Goal: Find specific page/section: Find specific page/section

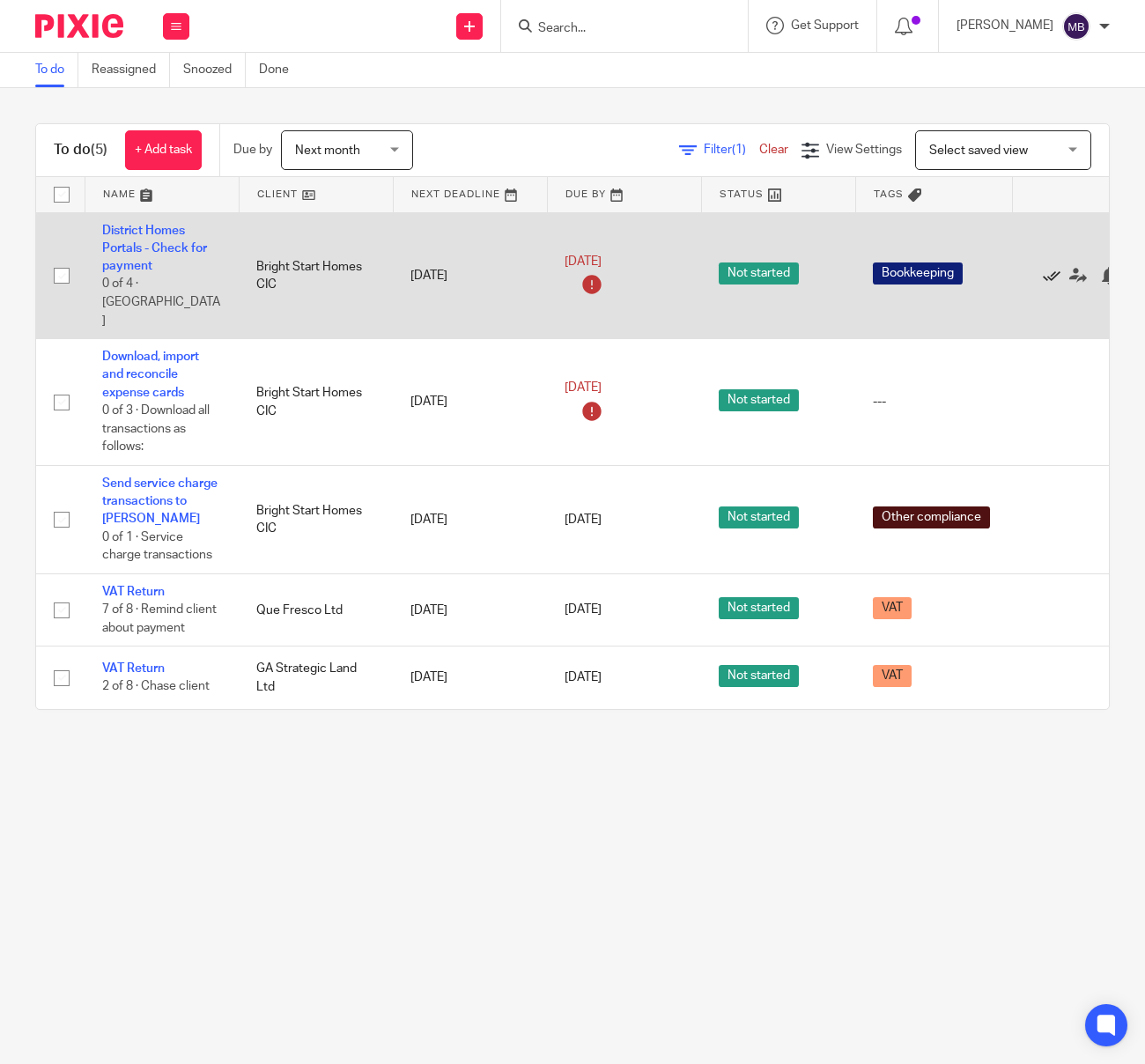
click at [1051, 267] on icon at bounding box center [1052, 275] width 18 height 18
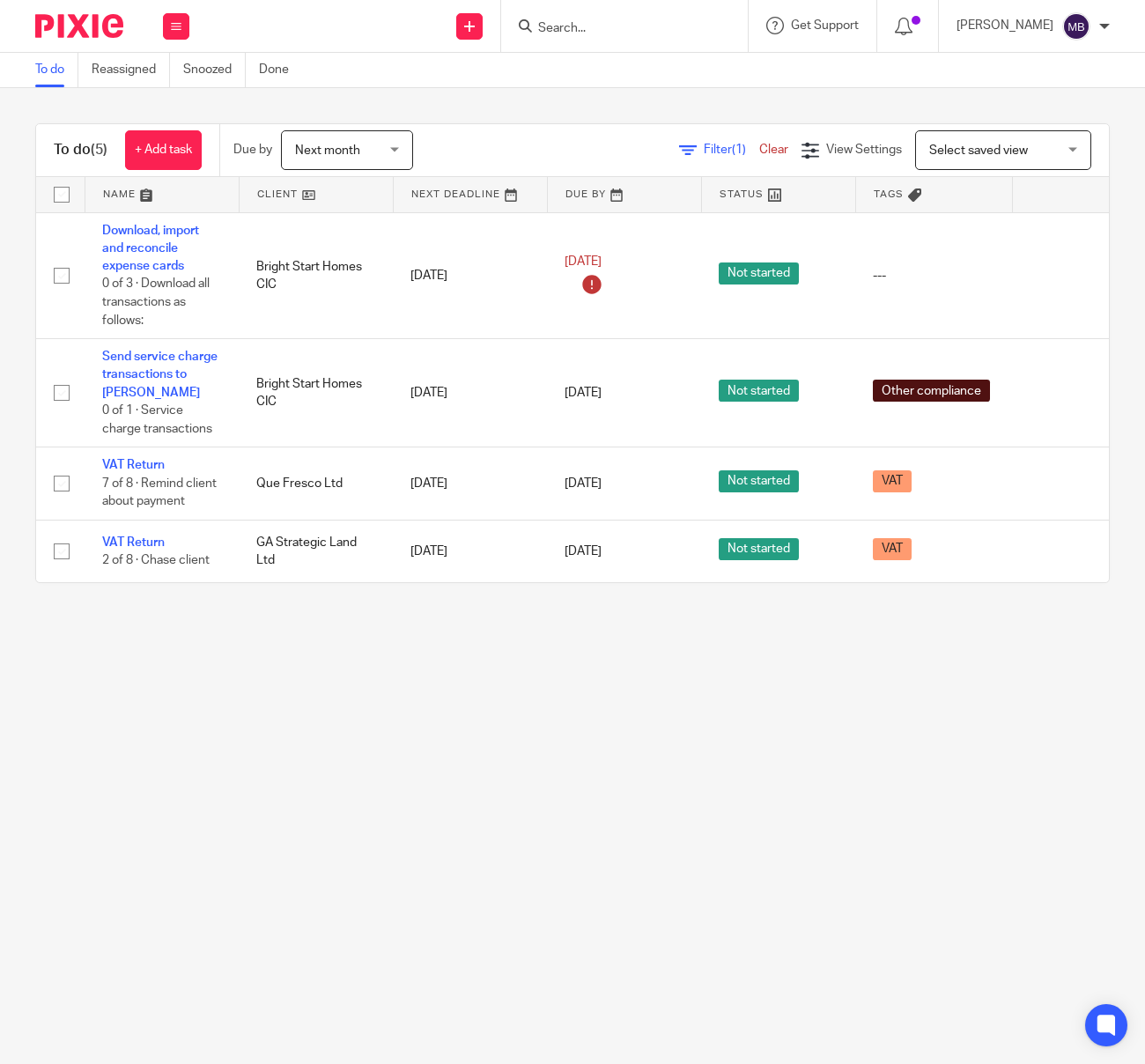
click at [609, 28] on input "Search" at bounding box center [615, 29] width 159 height 16
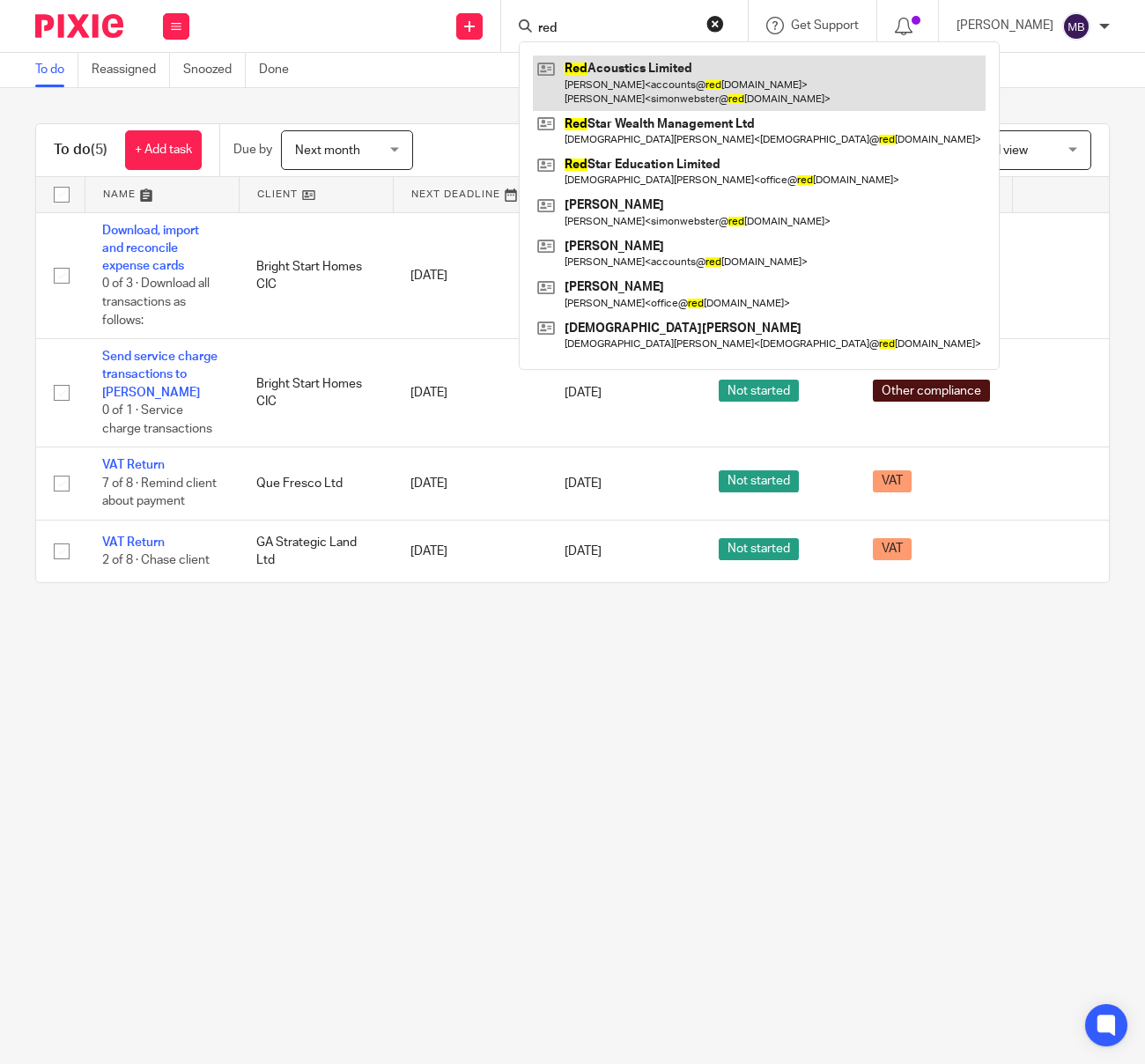
type input "red"
click at [633, 68] on link at bounding box center [758, 83] width 453 height 55
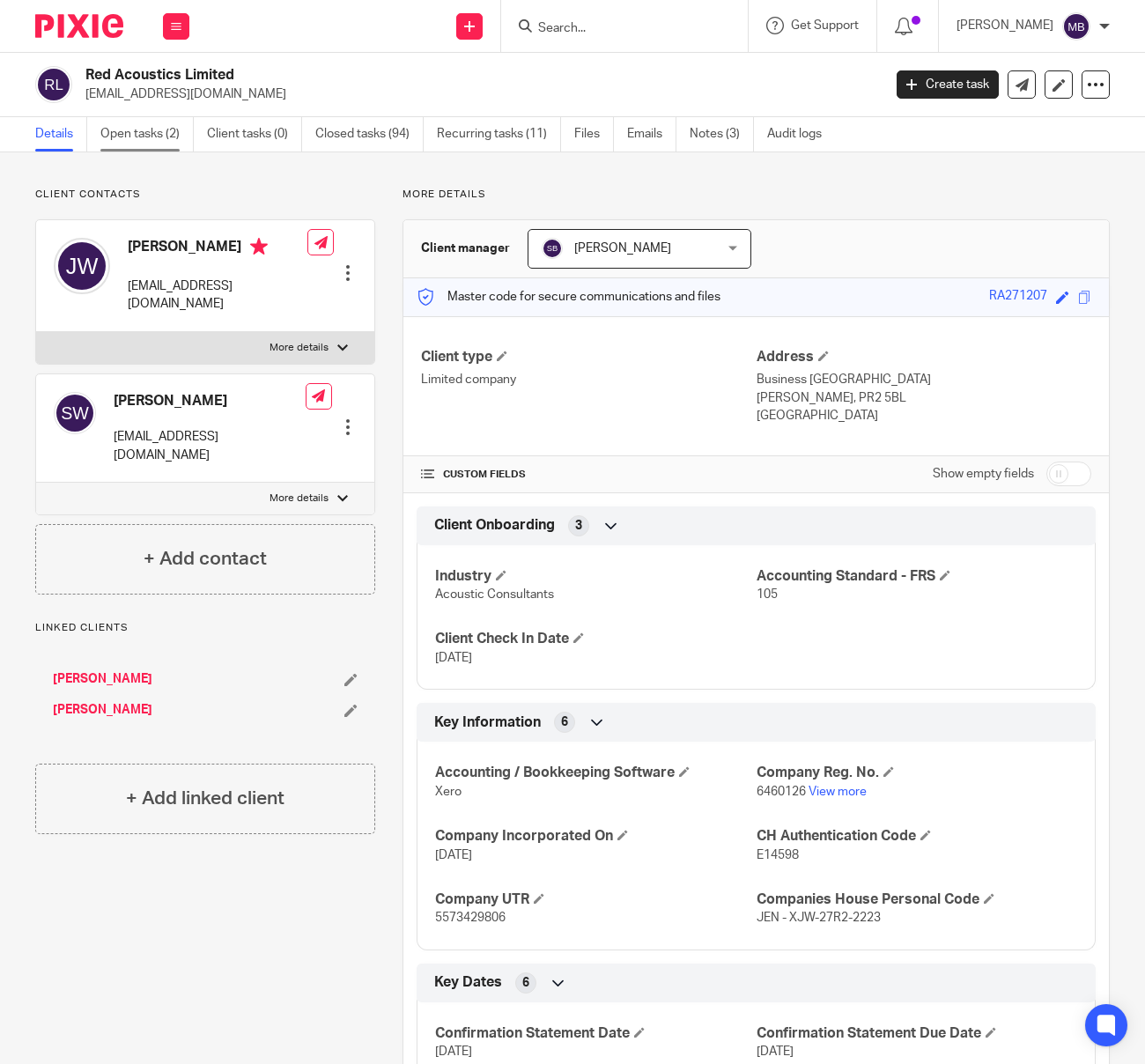
click at [149, 129] on link "Open tasks (2)" at bounding box center [147, 133] width 93 height 34
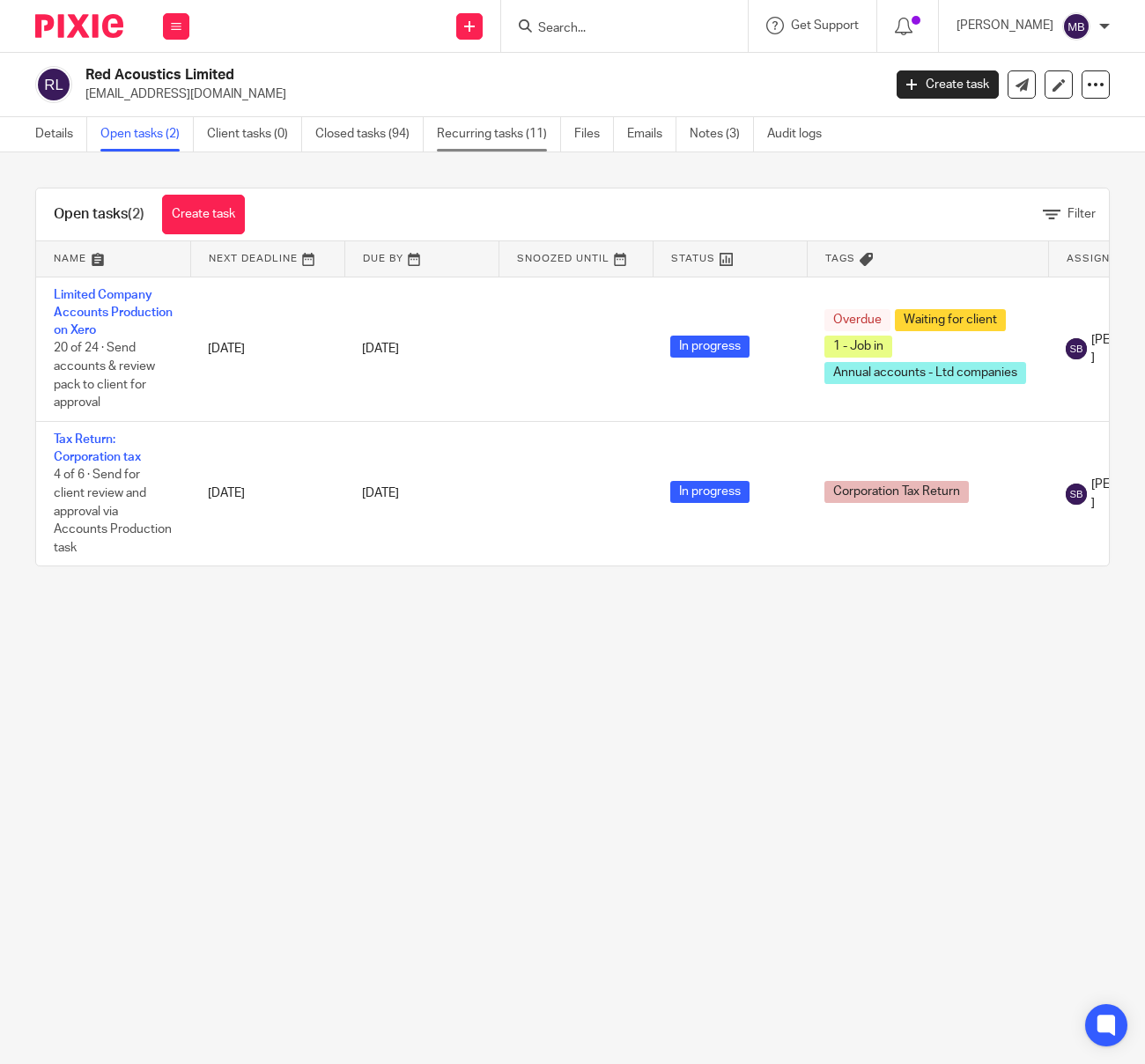
click at [497, 139] on link "Recurring tasks (11)" at bounding box center [499, 133] width 125 height 34
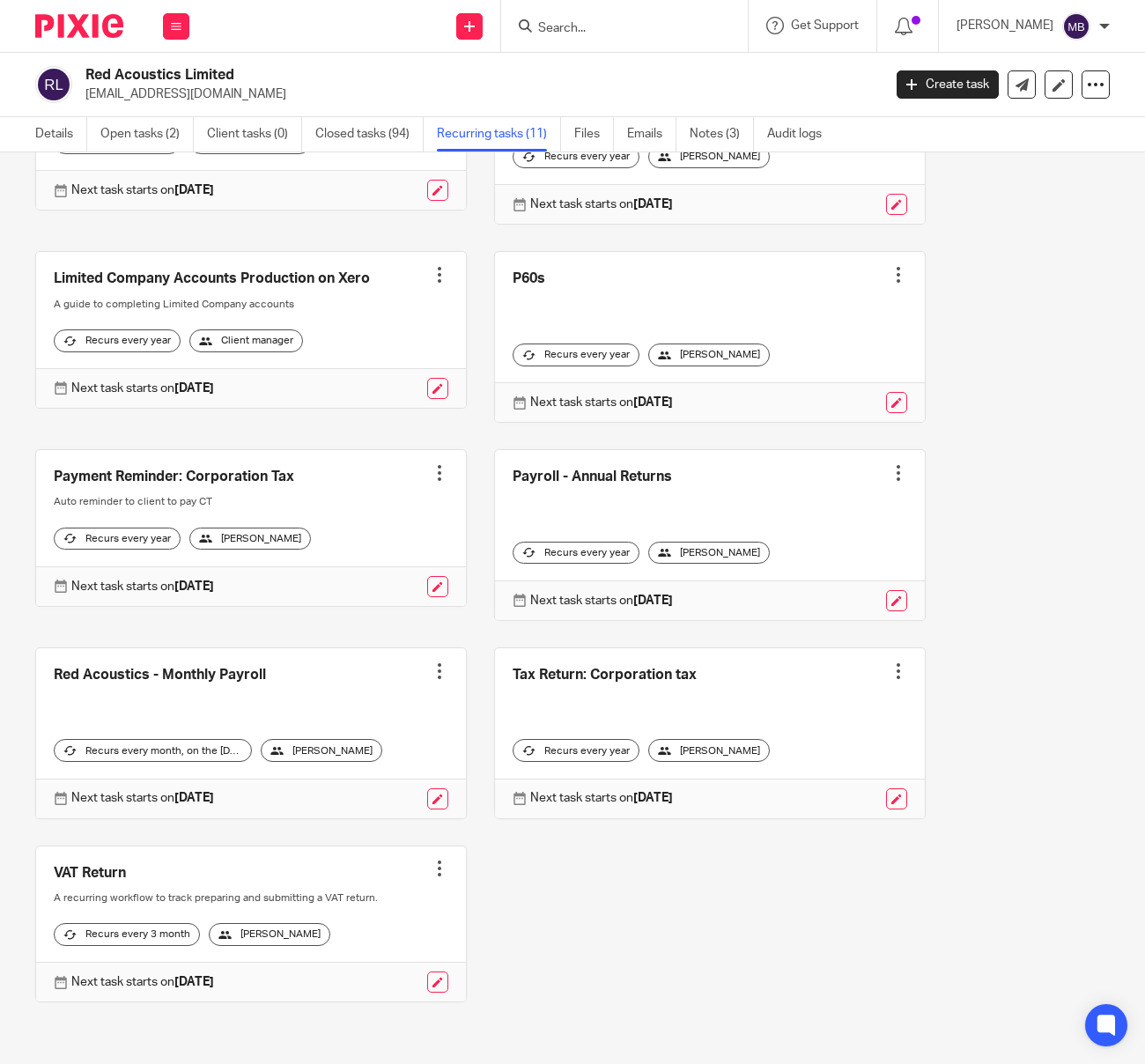
scroll to position [414, 0]
click at [209, 654] on link at bounding box center [251, 733] width 430 height 170
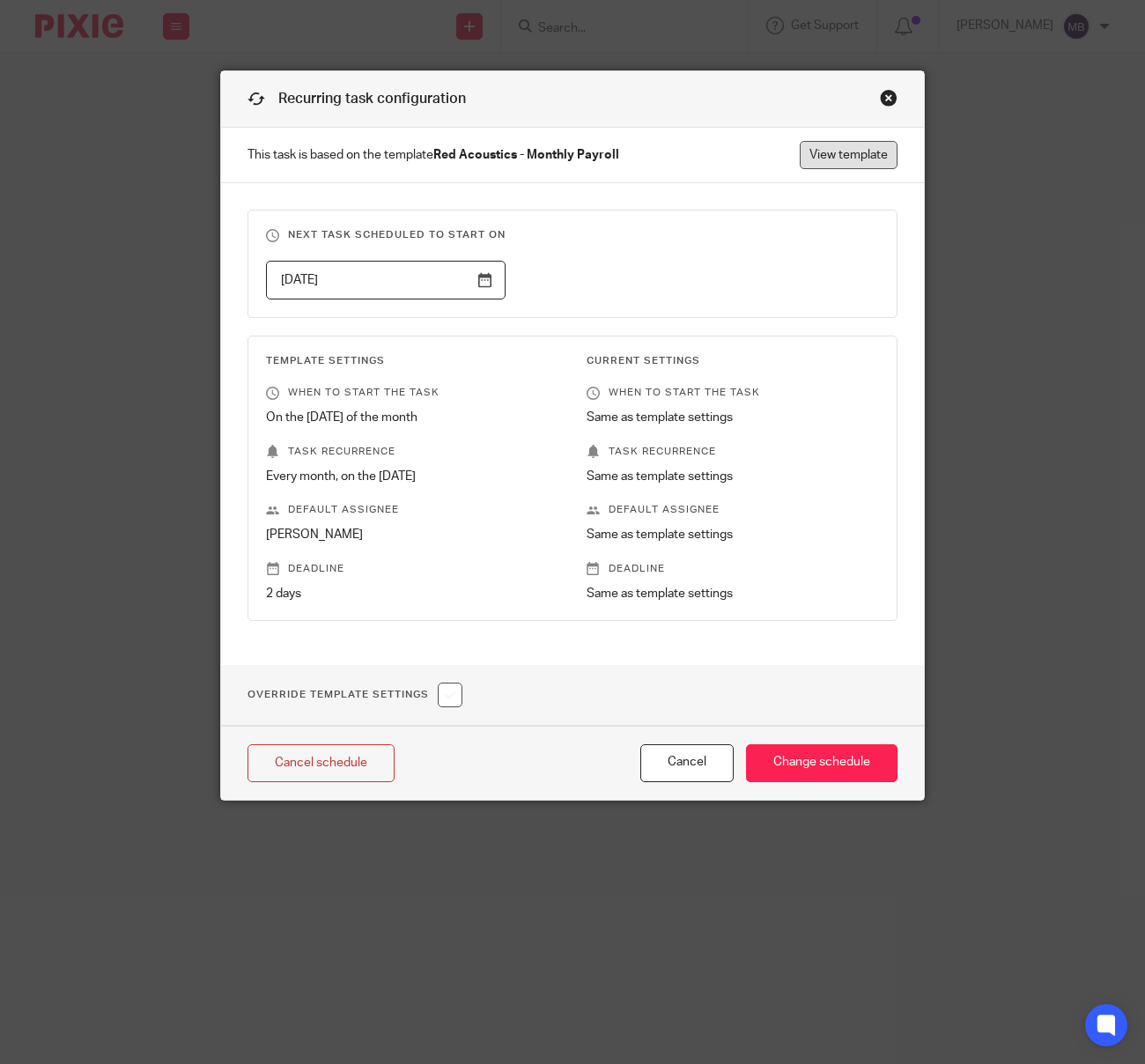
click at [818, 162] on link "View template" at bounding box center [848, 155] width 97 height 28
drag, startPoint x: 888, startPoint y: 93, endPoint x: 582, endPoint y: 79, distance: 306.3
click at [888, 93] on div "Close this dialog window" at bounding box center [889, 97] width 18 height 18
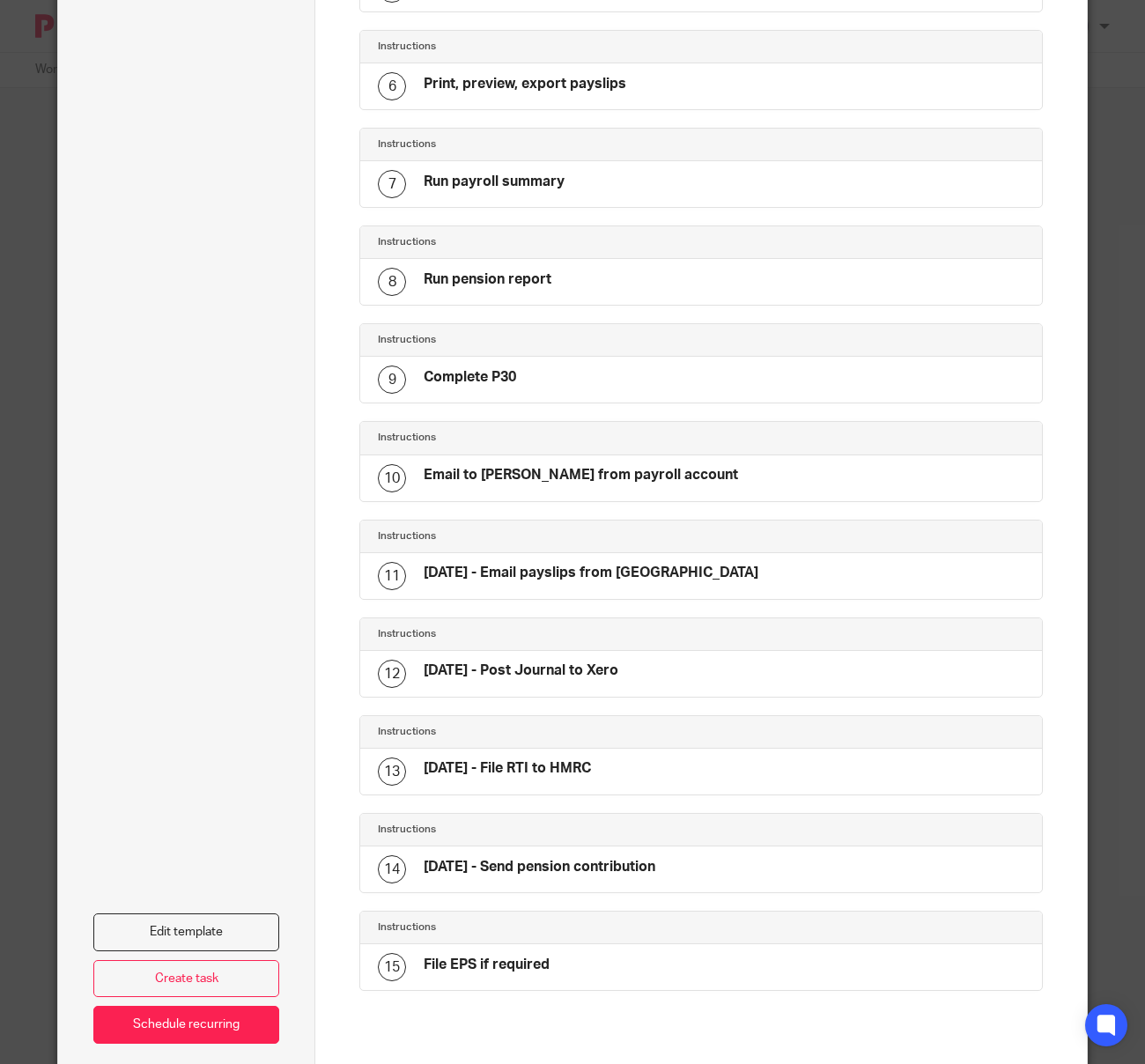
scroll to position [617, 0]
